Goal: Complete application form

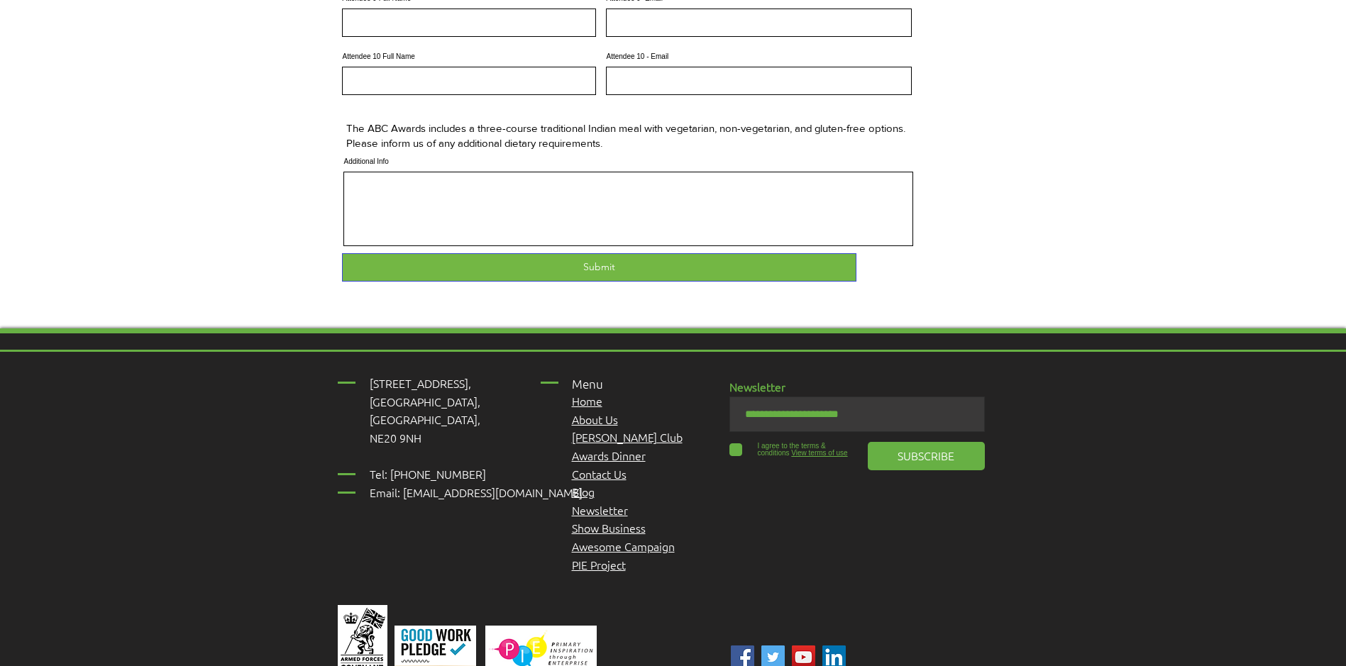
scroll to position [757, 0]
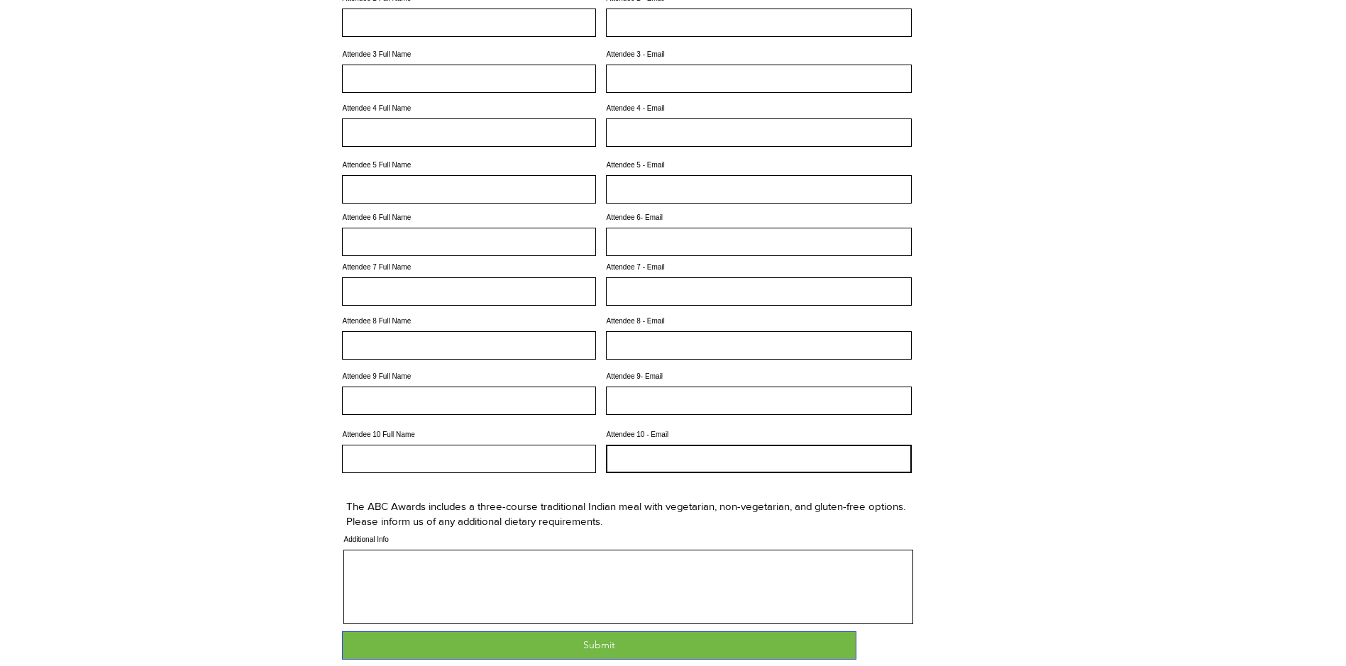
drag, startPoint x: 709, startPoint y: 485, endPoint x: 717, endPoint y: 476, distance: 11.6
click at [430, 219] on input "Attendee 10 - Email" at bounding box center [759, 459] width 306 height 28
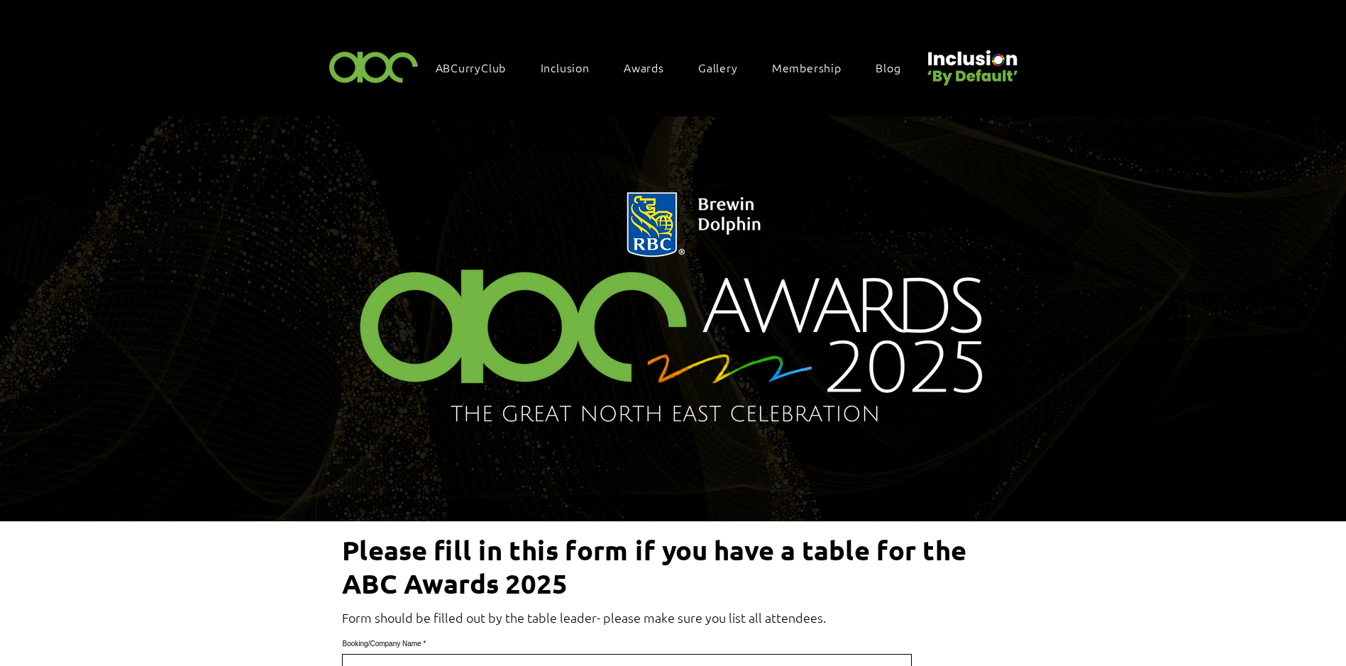
scroll to position [378, 0]
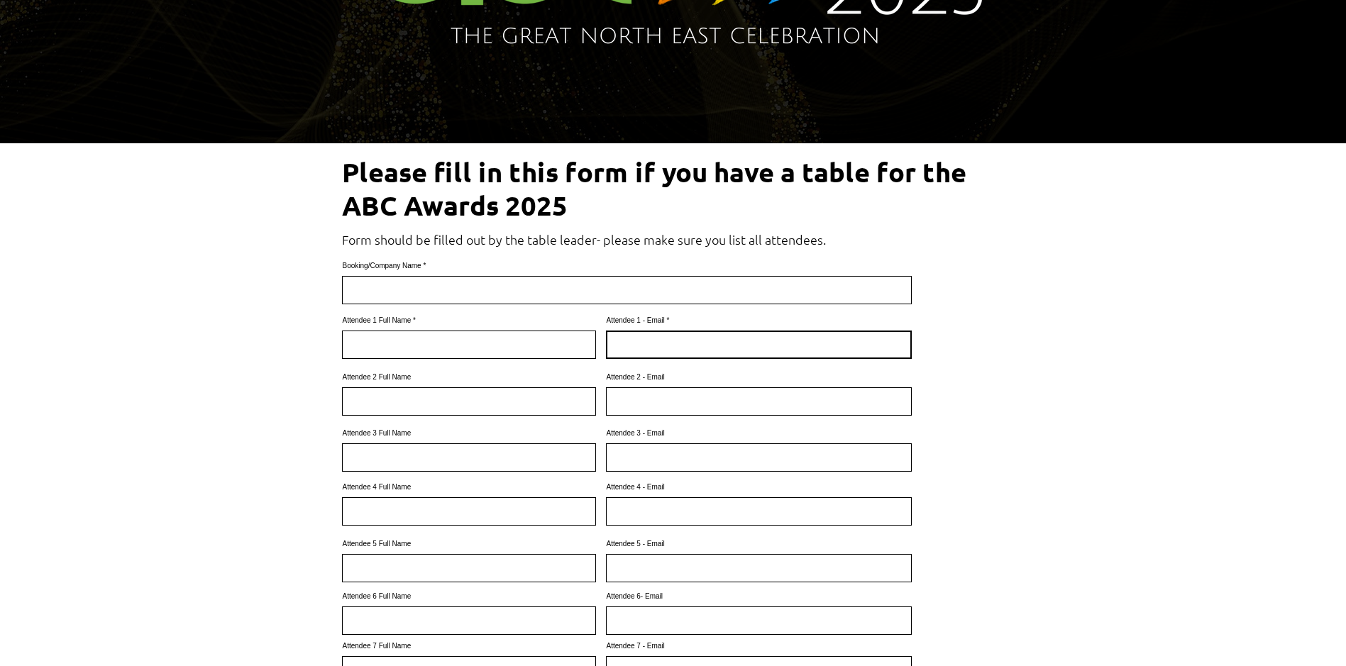
click at [430, 219] on input "Attendee 1 - Email" at bounding box center [759, 345] width 306 height 28
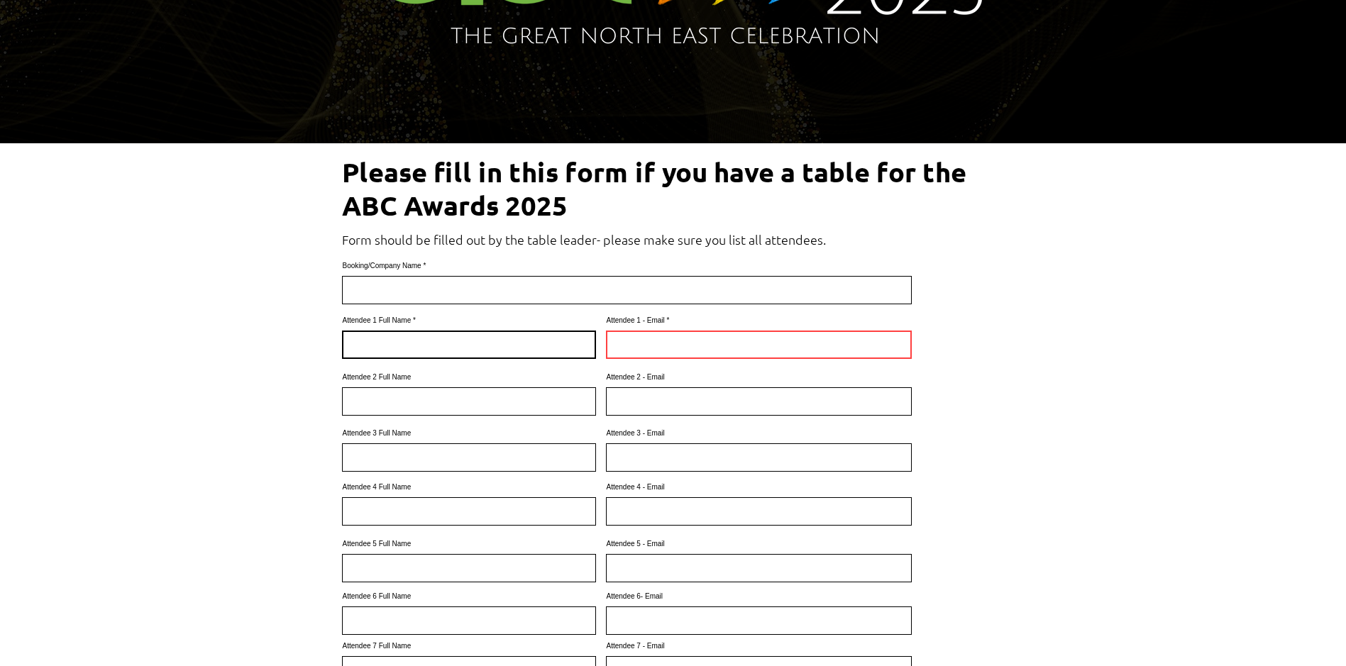
click at [430, 219] on input "Attendee 1 Full Name" at bounding box center [469, 345] width 254 height 28
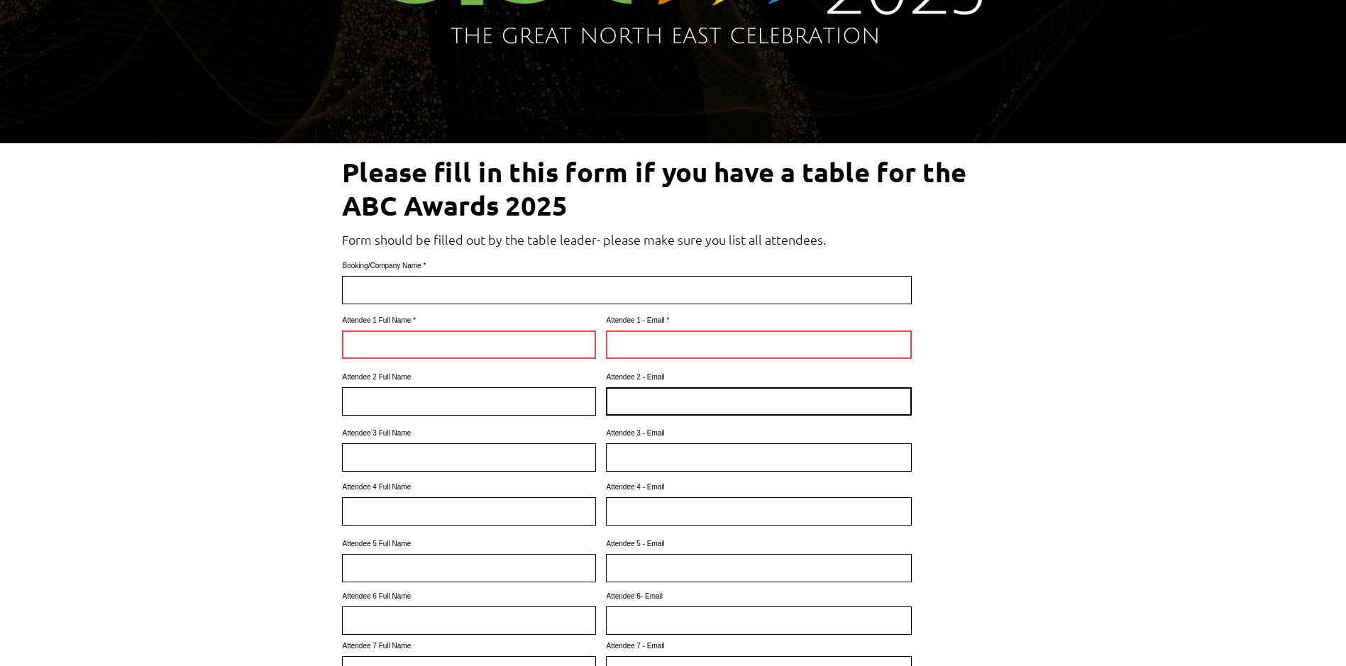
click at [430, 219] on input "Attendee 2 - Email" at bounding box center [759, 402] width 306 height 28
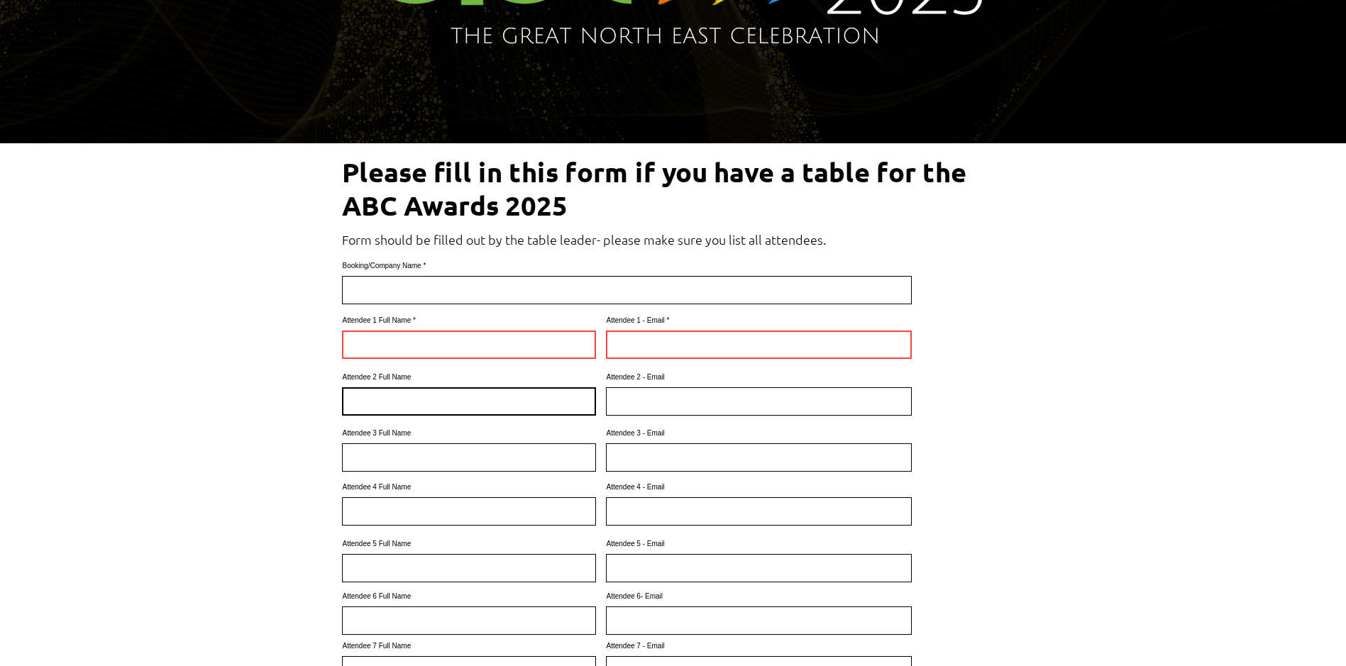
click at [430, 219] on input "Attendee 2 Full Name" at bounding box center [469, 402] width 254 height 28
click at [430, 219] on form "Please fill in this form if you have a table for the ABC Awards 2025 Form shoul…" at bounding box center [674, 614] width 686 height 926
click at [430, 219] on div at bounding box center [673, 614] width 1346 height 943
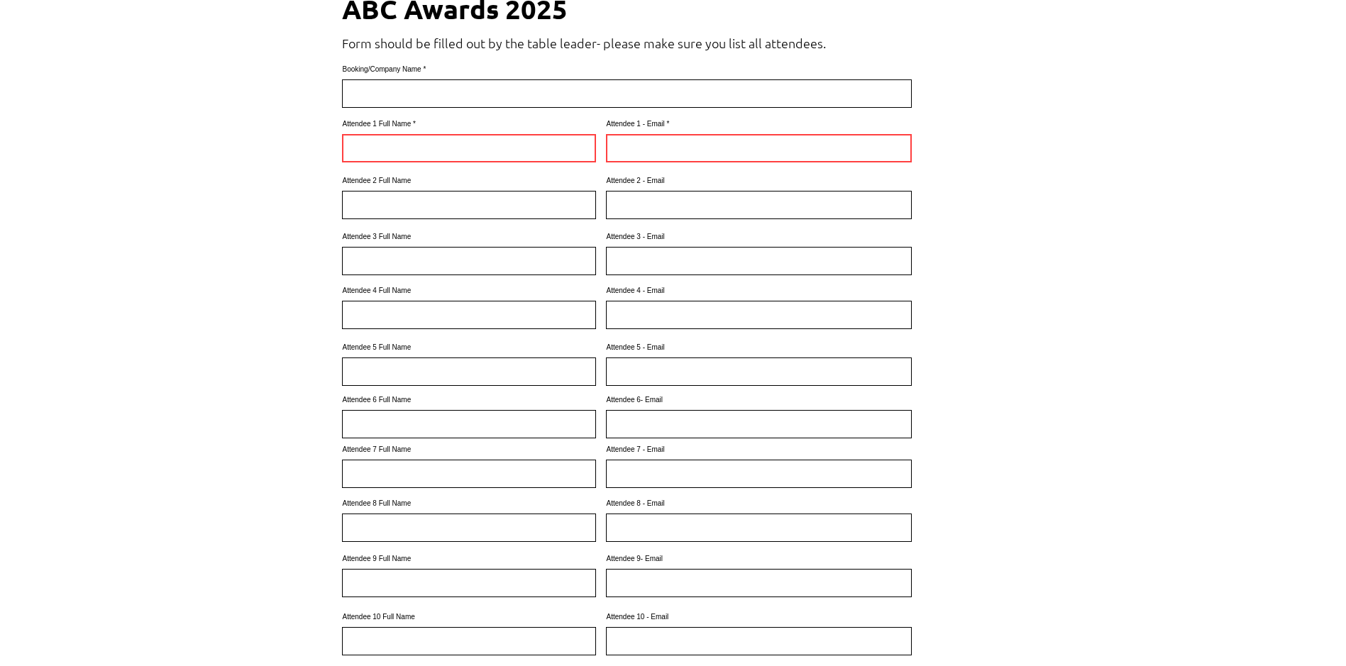
scroll to position [515, 0]
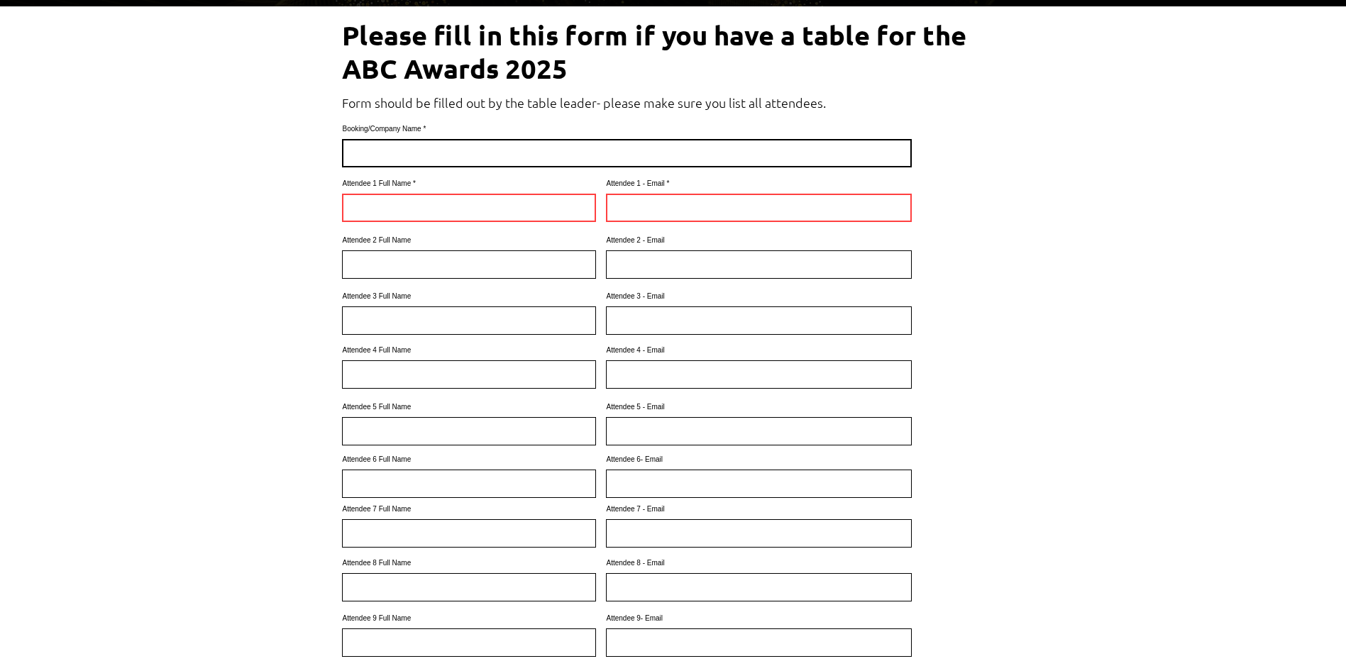
click at [430, 146] on input "Booking/Company Name" at bounding box center [627, 153] width 570 height 28
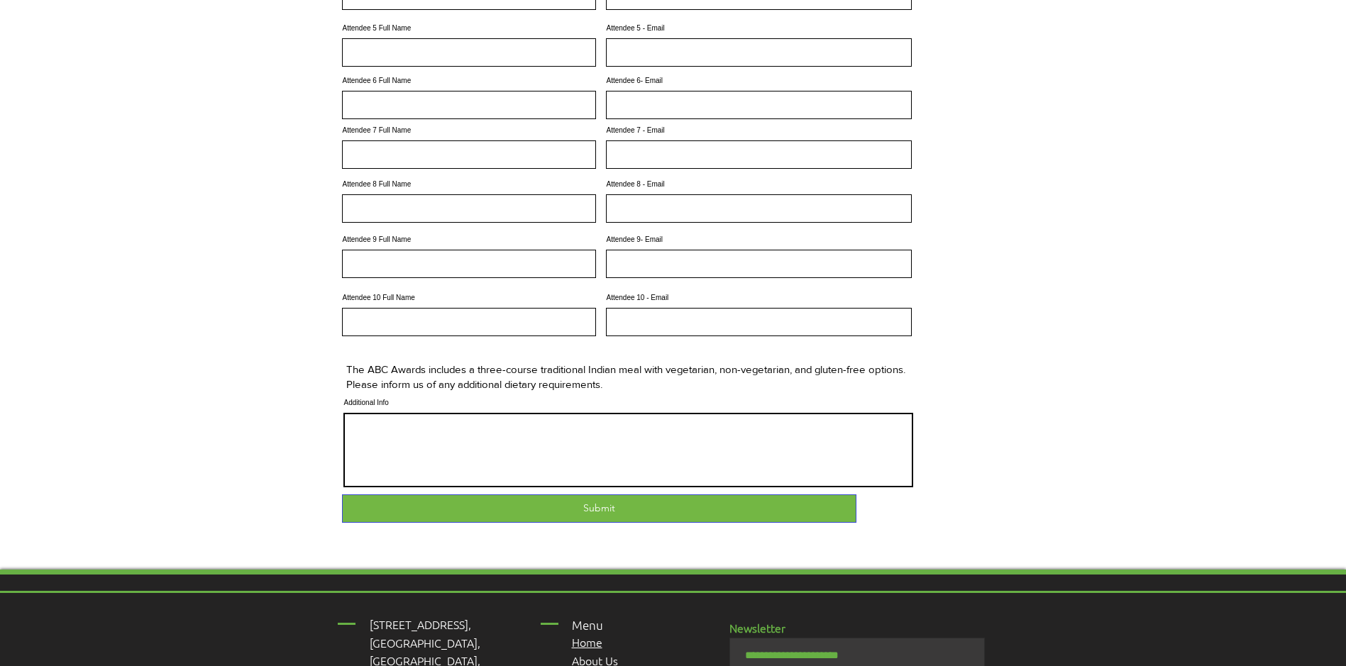
click at [430, 219] on input "Additional Info" at bounding box center [629, 450] width 570 height 75
